Goal: Obtain resource: Download file/media

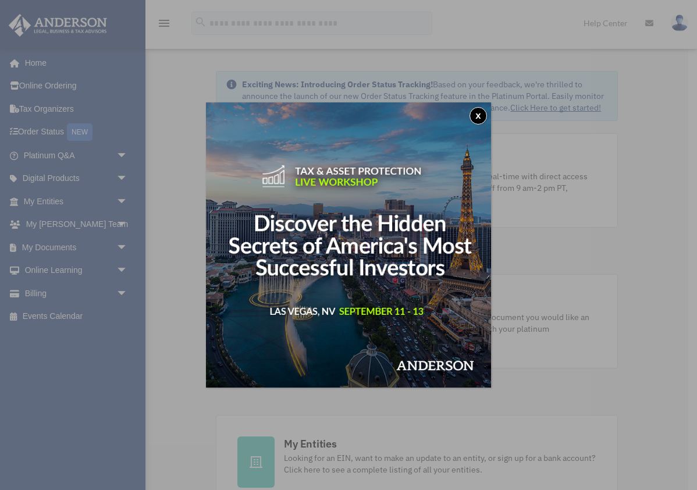
click at [480, 116] on button "x" at bounding box center [478, 115] width 17 height 17
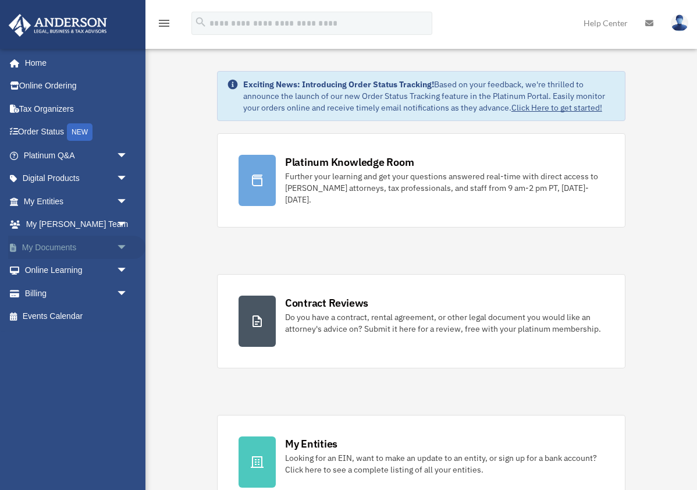
click at [41, 242] on link "My Documents arrow_drop_down" at bounding box center [76, 247] width 137 height 23
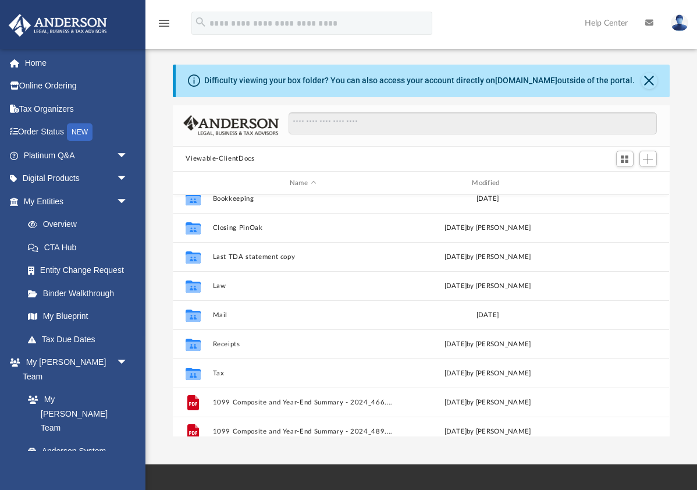
scroll to position [40, 0]
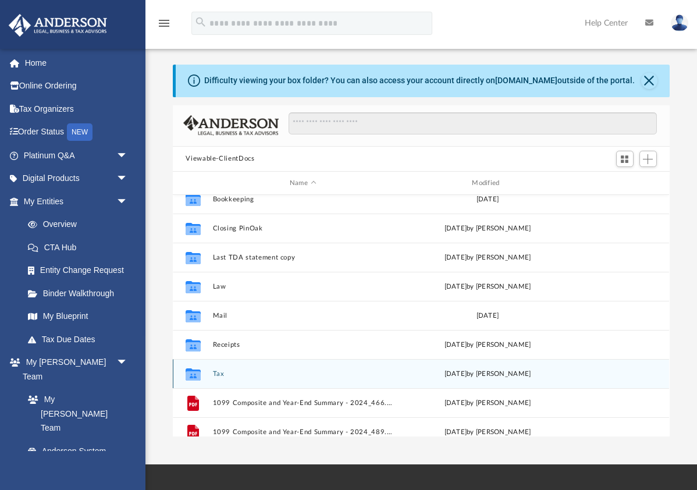
click at [304, 373] on button "Tax" at bounding box center [303, 374] width 180 height 8
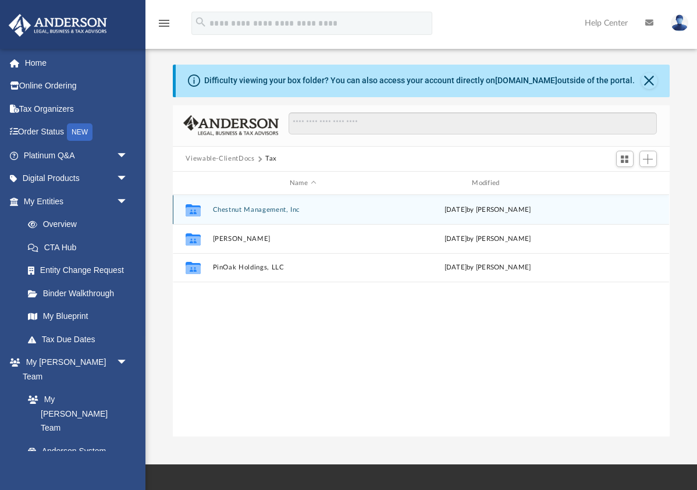
scroll to position [0, 0]
click at [235, 210] on button "Chestnut Management, Inc" at bounding box center [303, 210] width 180 height 8
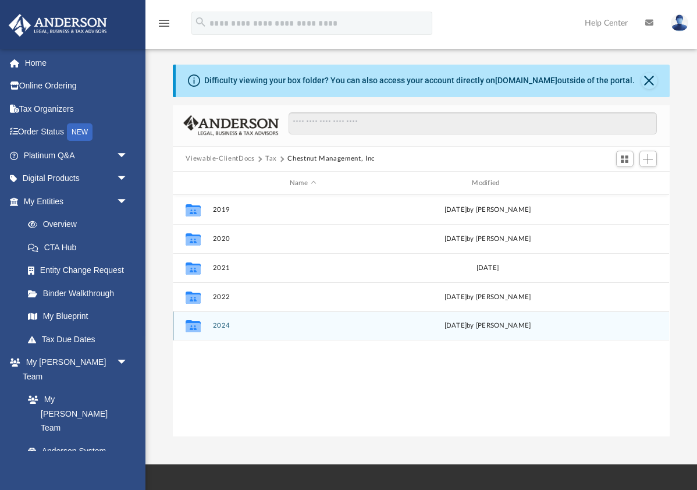
click at [222, 327] on button "2024" at bounding box center [303, 326] width 180 height 8
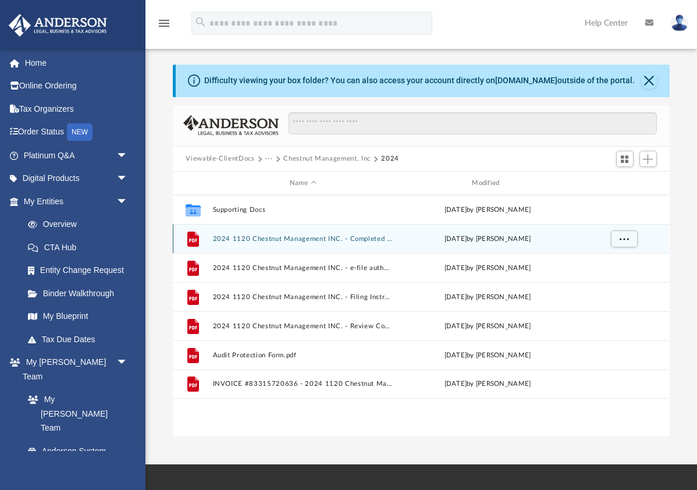
click at [276, 240] on button "2024 1120 Chestnut Management INC. - Completed Copy.pdf" at bounding box center [303, 239] width 180 height 8
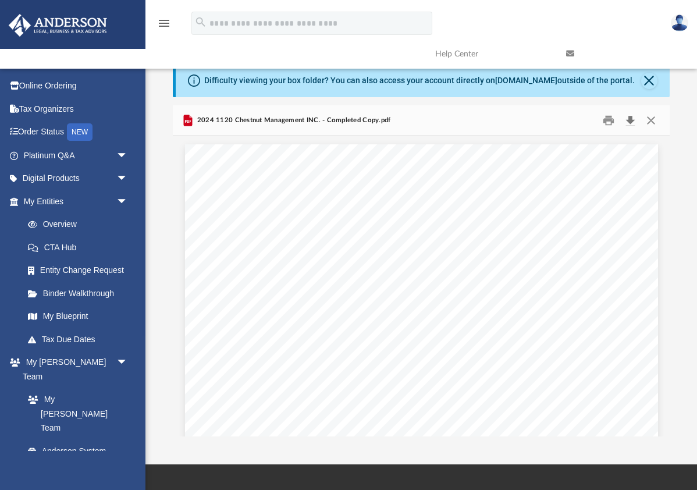
click at [632, 120] on button "Download" at bounding box center [631, 120] width 21 height 18
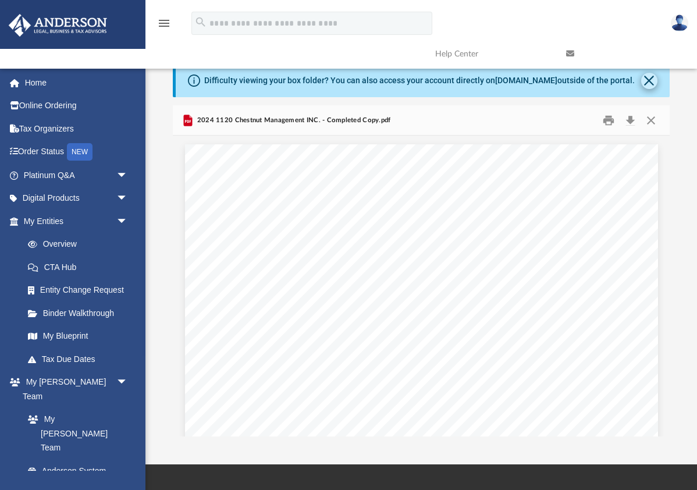
click at [650, 79] on button "Close" at bounding box center [649, 81] width 16 height 16
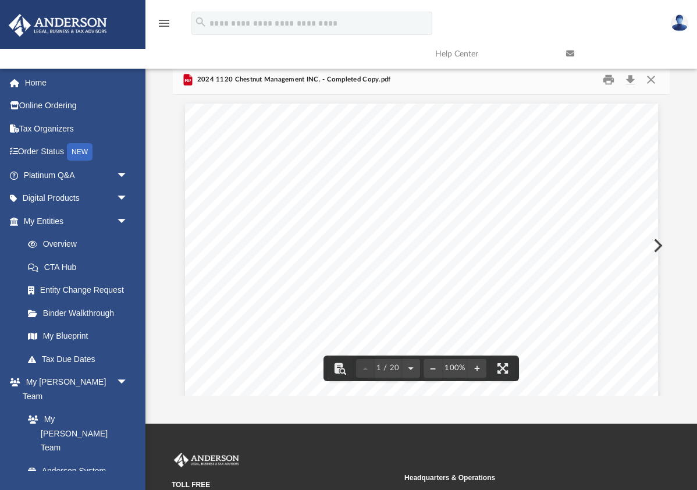
click at [225, 81] on span "2024 1120 Chestnut Management INC. - Completed Copy.pdf" at bounding box center [293, 80] width 196 height 10
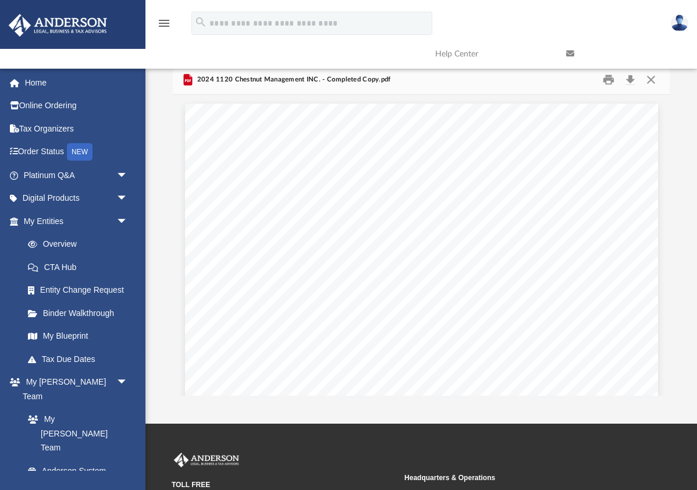
click at [189, 80] on icon "Preview" at bounding box center [188, 80] width 6 height 3
click at [652, 79] on button "Close" at bounding box center [651, 79] width 21 height 18
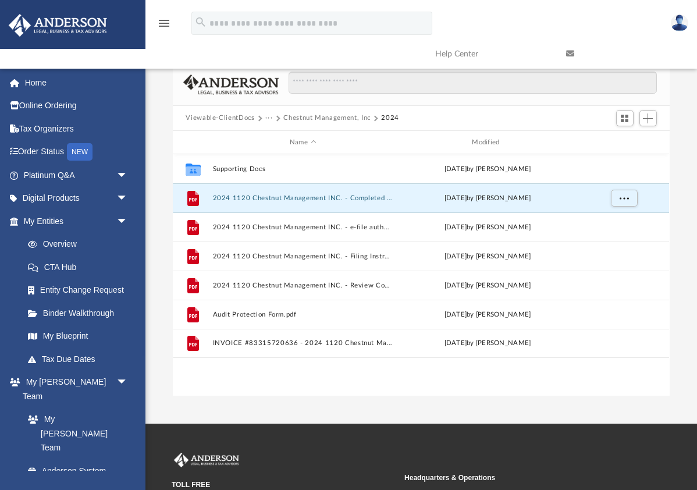
click at [253, 119] on button "Viewable-ClientDocs" at bounding box center [220, 118] width 69 height 10
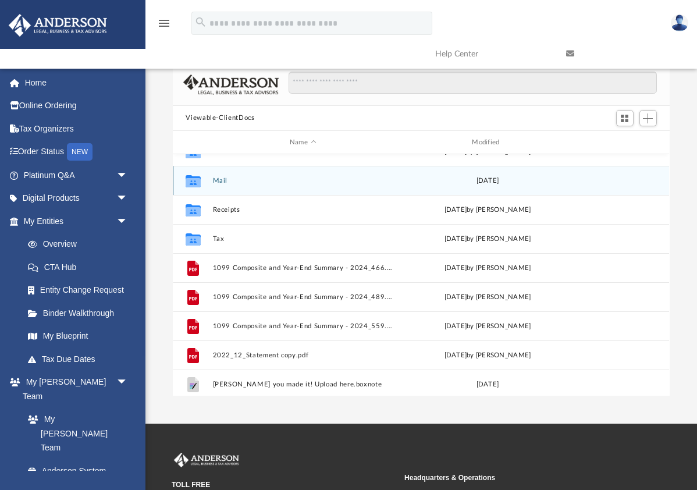
scroll to position [140, 0]
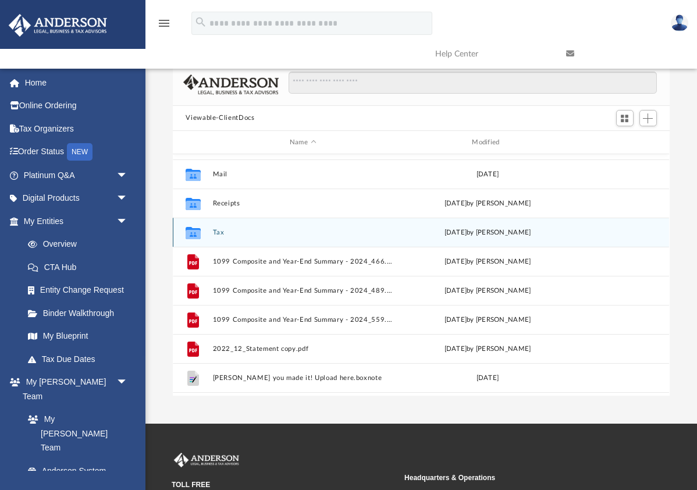
click at [219, 233] on button "Tax" at bounding box center [303, 233] width 180 height 8
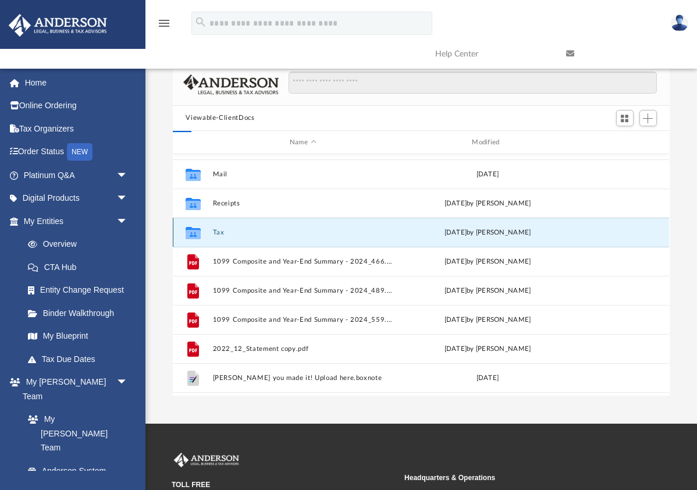
scroll to position [0, 0]
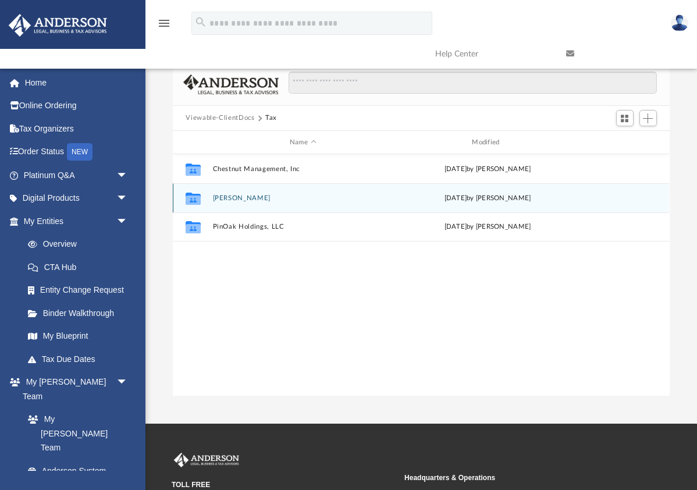
click at [222, 196] on button "[PERSON_NAME]" at bounding box center [303, 198] width 180 height 8
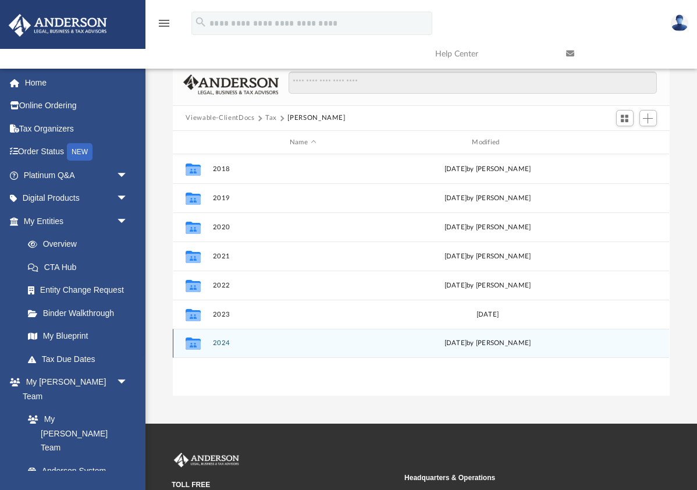
click at [221, 344] on button "2024" at bounding box center [303, 344] width 180 height 8
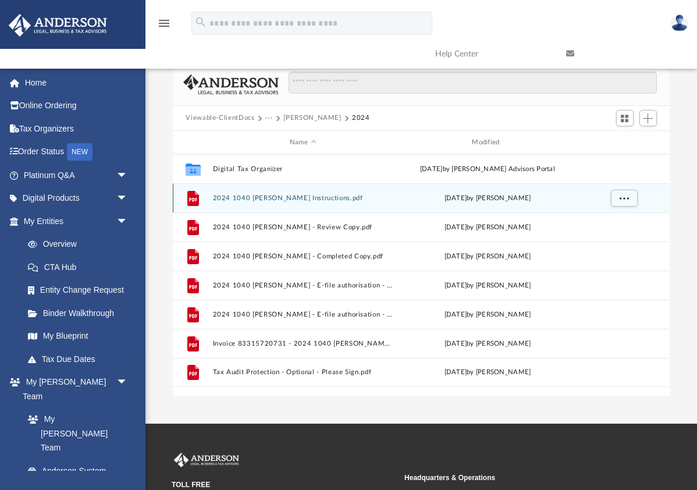
click at [270, 197] on button "2024 1040 [PERSON_NAME] Instructions.pdf" at bounding box center [303, 198] width 180 height 8
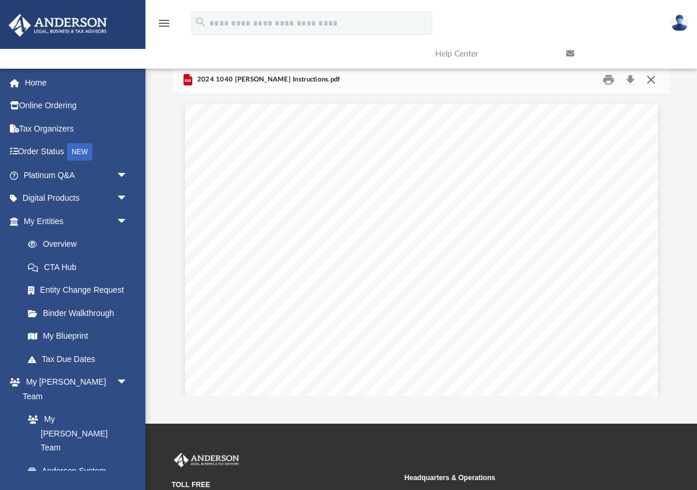
click at [653, 79] on button "Close" at bounding box center [651, 79] width 21 height 18
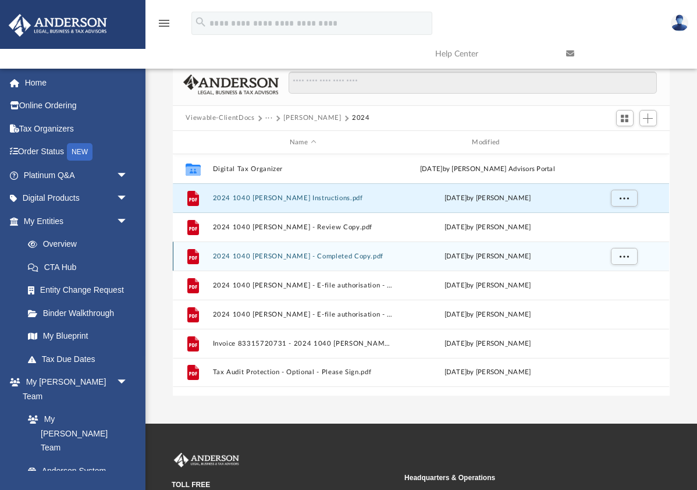
click at [372, 260] on button "2024 1040 [PERSON_NAME] - Completed Copy.pdf" at bounding box center [303, 257] width 180 height 8
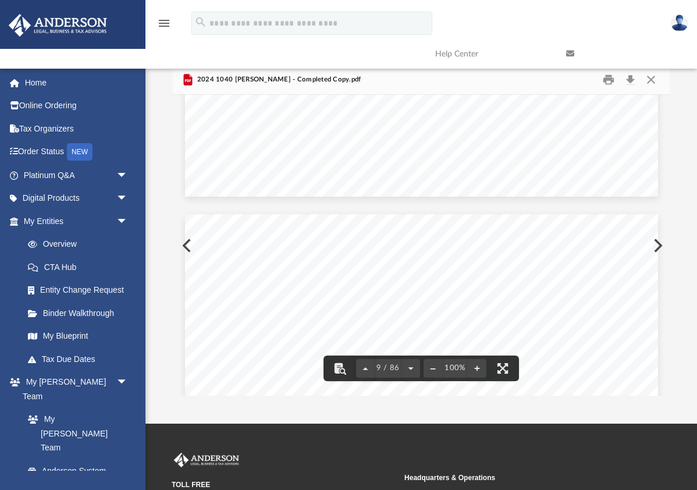
scroll to position [4630, 0]
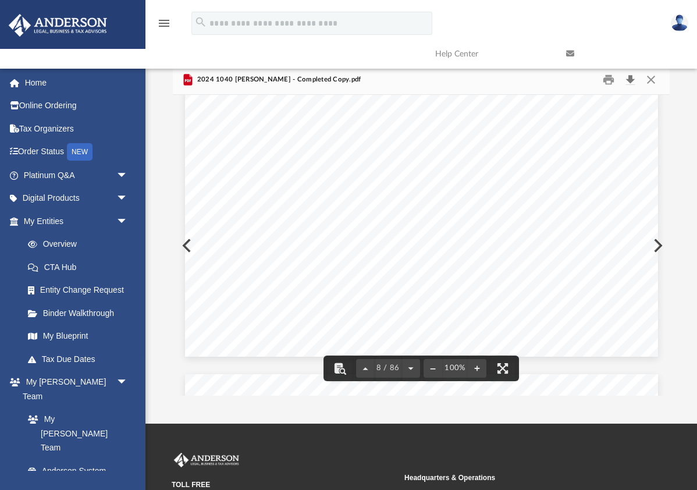
click at [633, 79] on button "Download" at bounding box center [631, 79] width 21 height 18
click at [652, 77] on button "Close" at bounding box center [651, 79] width 21 height 18
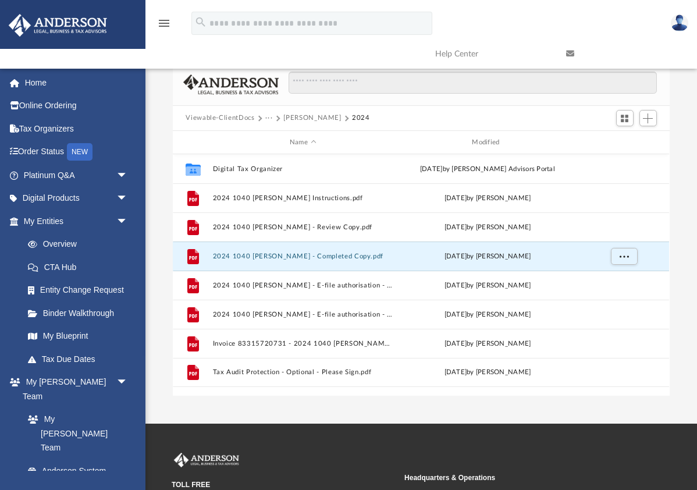
click at [249, 119] on button "Viewable-ClientDocs" at bounding box center [220, 118] width 69 height 10
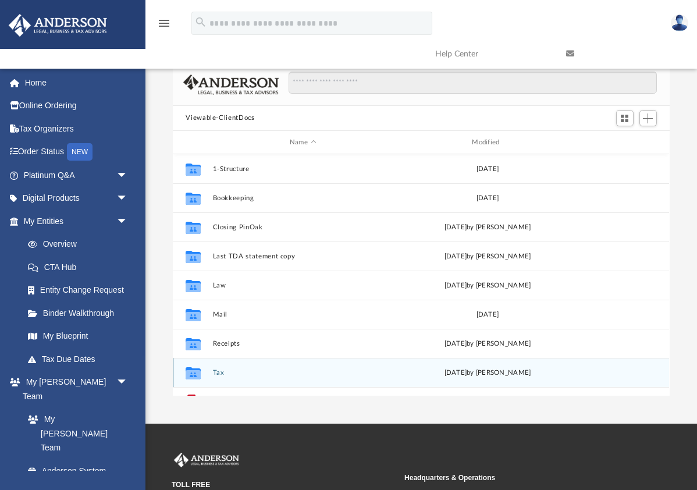
click at [219, 370] on button "Tax" at bounding box center [303, 373] width 180 height 8
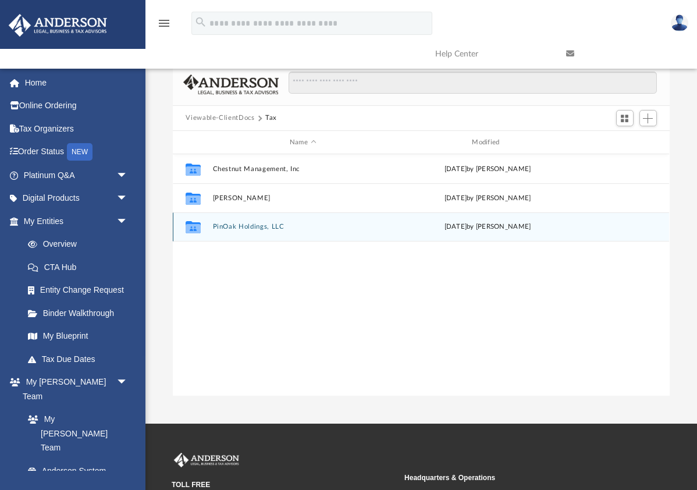
click at [254, 226] on button "PinOak Holdings, LLC" at bounding box center [303, 228] width 180 height 8
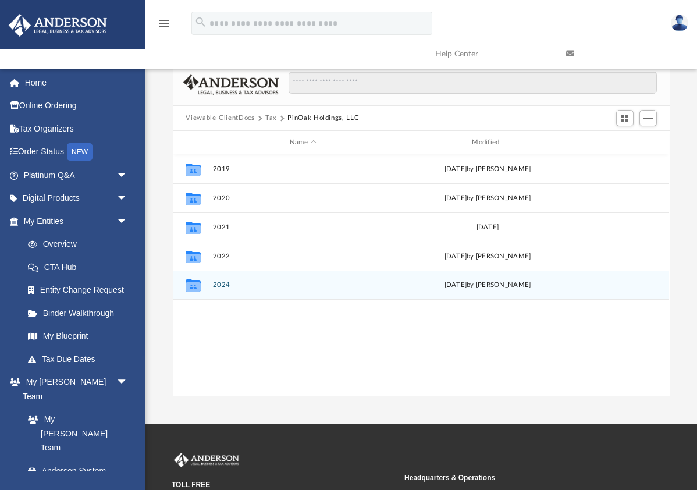
click at [221, 286] on button "2024" at bounding box center [303, 286] width 180 height 8
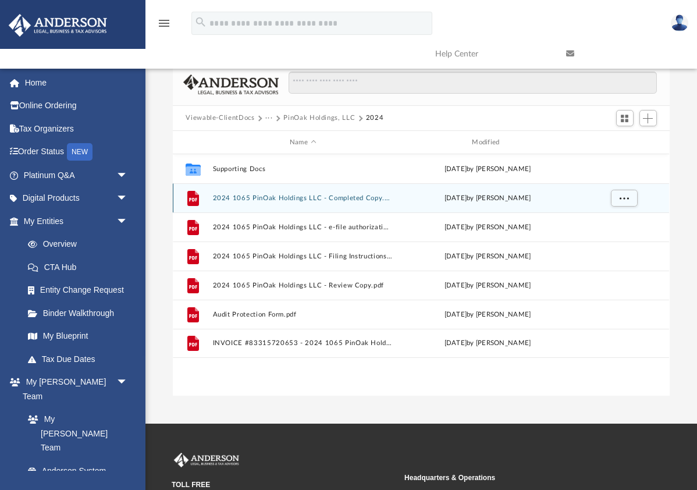
click at [276, 197] on button "2024 1065 PinOak Holdings LLC - Completed Copy.pdf" at bounding box center [303, 198] width 180 height 8
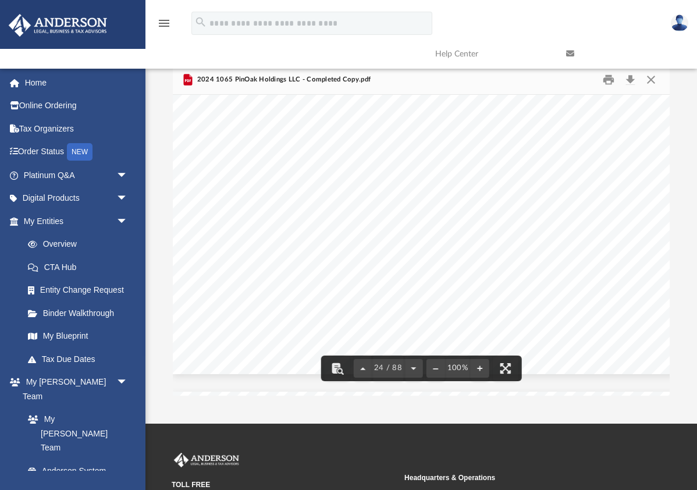
scroll to position [13313, 0]
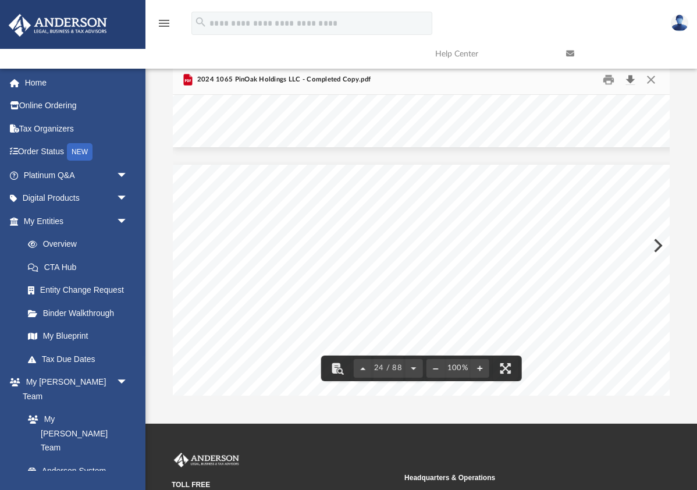
click at [632, 79] on button "Download" at bounding box center [631, 79] width 21 height 18
click at [650, 78] on button "Close" at bounding box center [651, 79] width 21 height 18
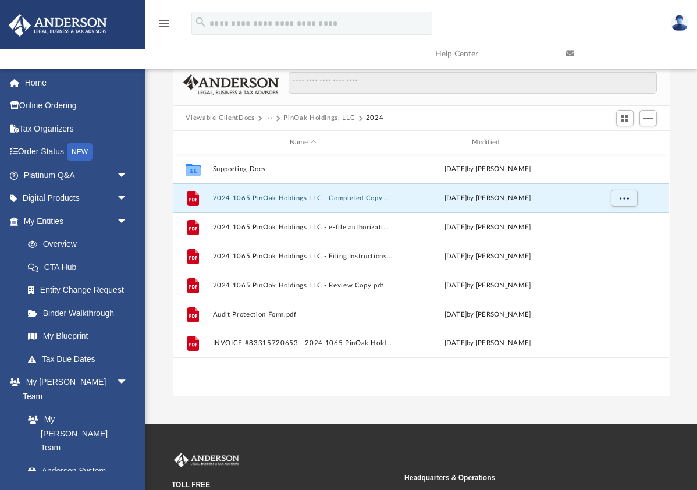
click at [251, 119] on button "Viewable-ClientDocs" at bounding box center [220, 118] width 69 height 10
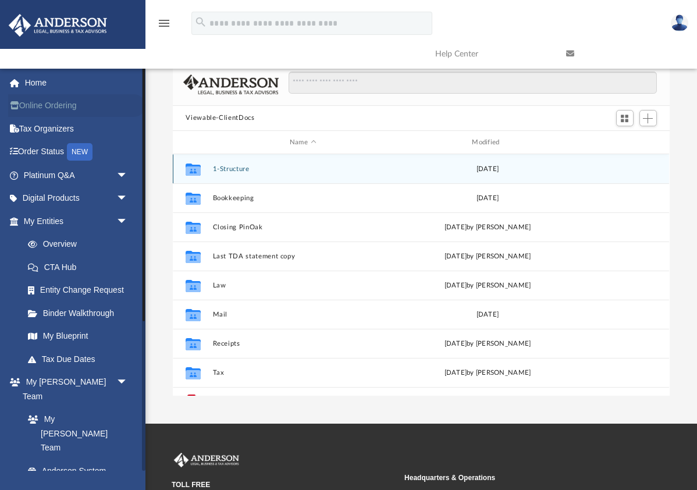
scroll to position [0, 0]
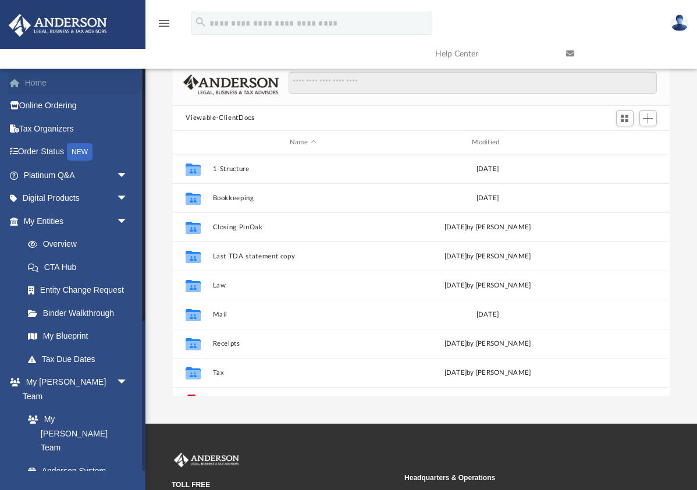
click at [34, 83] on link "Home" at bounding box center [76, 82] width 137 height 23
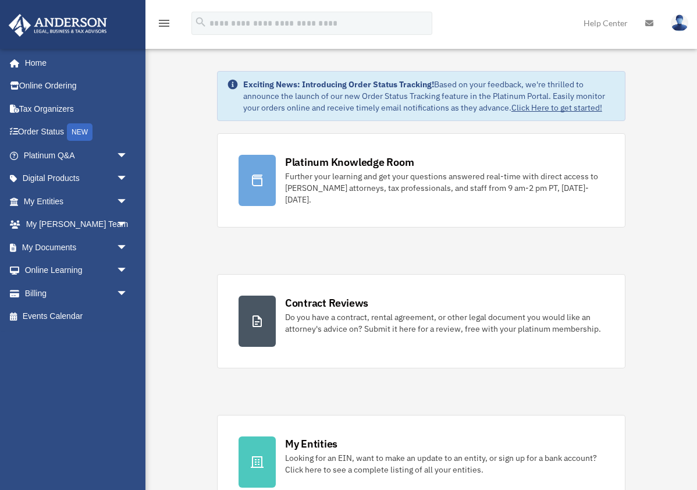
click at [682, 21] on img at bounding box center [679, 23] width 17 height 17
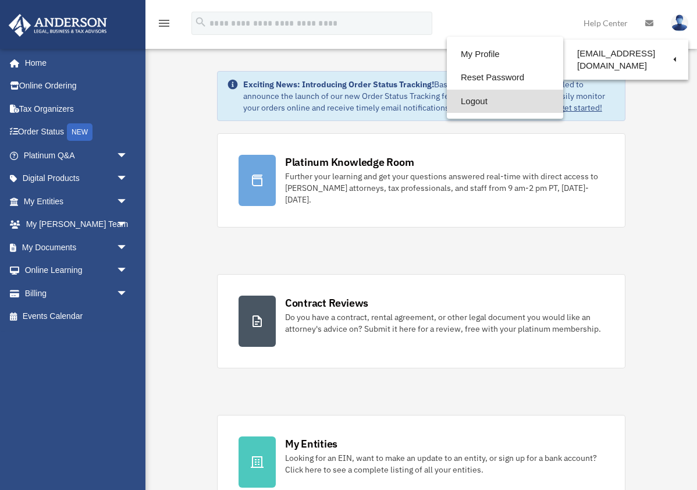
click at [473, 102] on link "Logout" at bounding box center [505, 102] width 116 height 24
